Goal: Information Seeking & Learning: Find specific fact

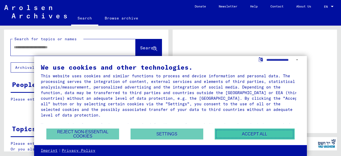
click at [253, 132] on button "Accept all" at bounding box center [255, 133] width 80 height 11
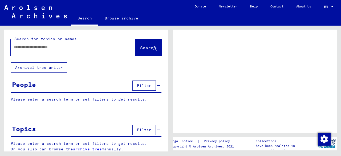
click at [40, 47] on input "text" at bounding box center [68, 47] width 109 height 6
type input "***"
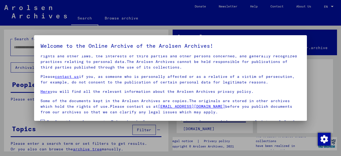
scroll to position [42, 0]
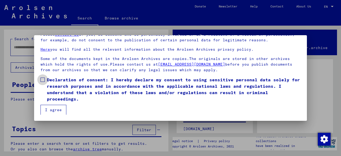
click at [43, 79] on span at bounding box center [42, 79] width 4 height 4
click at [52, 110] on button "I agree" at bounding box center [53, 110] width 26 height 10
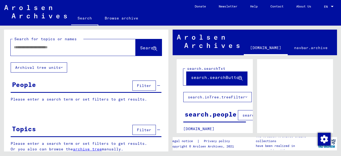
click at [40, 47] on input "text" at bounding box center [68, 47] width 109 height 6
click at [140, 46] on span "Search" at bounding box center [148, 47] width 16 height 5
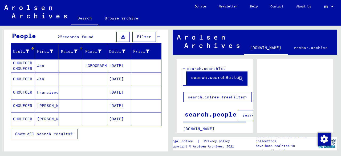
scroll to position [53, 0]
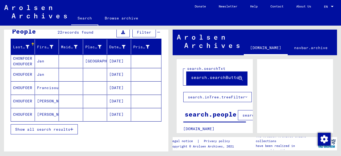
click at [47, 124] on button "Show all search results" at bounding box center [44, 129] width 67 height 10
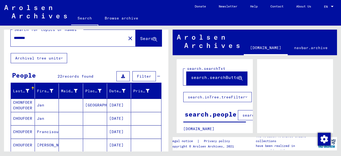
scroll to position [0, 0]
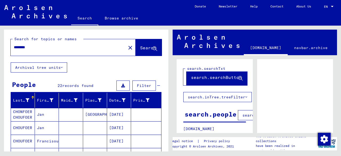
click at [30, 48] on input "********" at bounding box center [68, 47] width 109 height 6
type input "********"
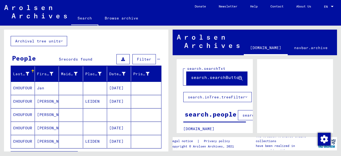
scroll to position [68, 0]
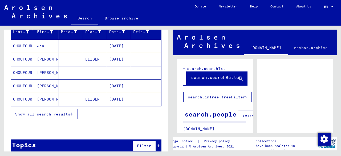
click at [26, 71] on mat-cell "CHOUFOUR" at bounding box center [23, 72] width 24 height 13
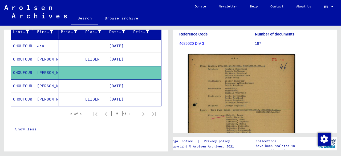
scroll to position [80, 0]
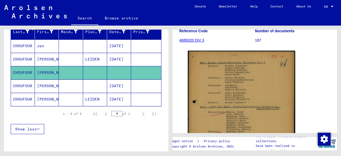
click at [42, 56] on mat-cell "[PERSON_NAME]" at bounding box center [47, 59] width 24 height 13
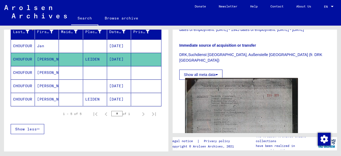
scroll to position [160, 0]
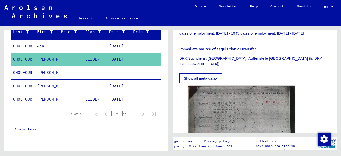
click at [21, 71] on mat-cell "CHOUFOUR" at bounding box center [23, 72] width 24 height 13
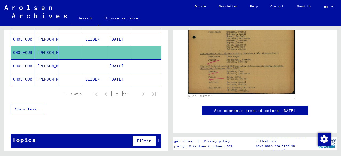
scroll to position [35, 0]
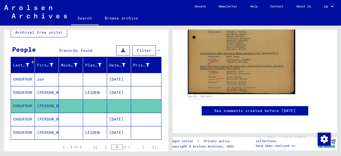
click at [21, 91] on mat-cell "CHOUFOUR" at bounding box center [23, 92] width 24 height 13
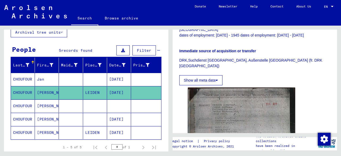
scroll to position [160, 0]
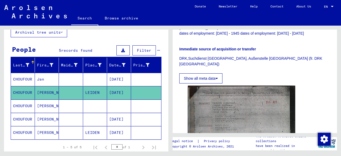
click at [211, 73] on button "Show all meta data" at bounding box center [200, 78] width 43 height 10
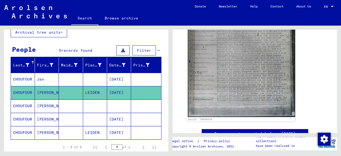
scroll to position [186, 0]
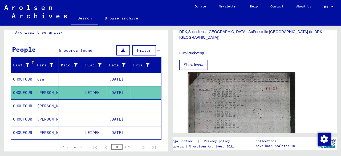
click at [202, 63] on icon at bounding box center [202, 65] width 2 height 4
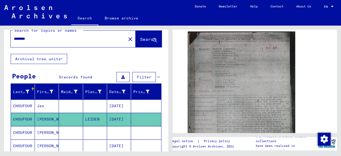
scroll to position [0, 0]
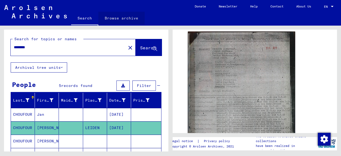
click at [129, 17] on link "Browse archive" at bounding box center [121, 18] width 46 height 13
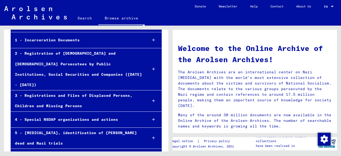
scroll to position [80, 0]
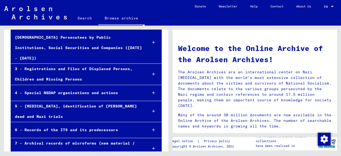
click at [152, 109] on icon at bounding box center [153, 111] width 3 height 4
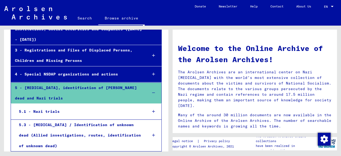
scroll to position [106, 0]
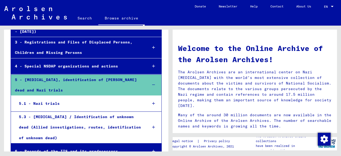
click at [95, 112] on div "5.3 - [MEDICAL_DATA] / Identification of unknown dead (Allied investigations, r…" at bounding box center [79, 127] width 128 height 31
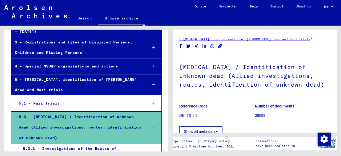
scroll to position [27, 0]
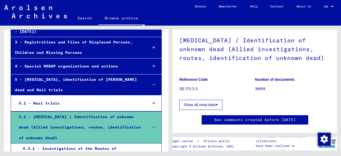
click at [218, 105] on icon at bounding box center [216, 105] width 2 height 4
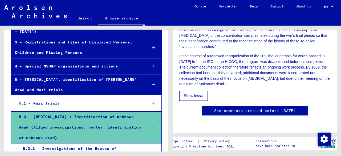
scroll to position [240, 0]
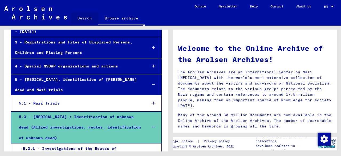
click at [85, 18] on link "Search" at bounding box center [84, 18] width 27 height 13
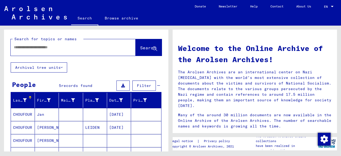
click at [274, 5] on link "Contact" at bounding box center [277, 6] width 26 height 13
